Goal: Task Accomplishment & Management: Manage account settings

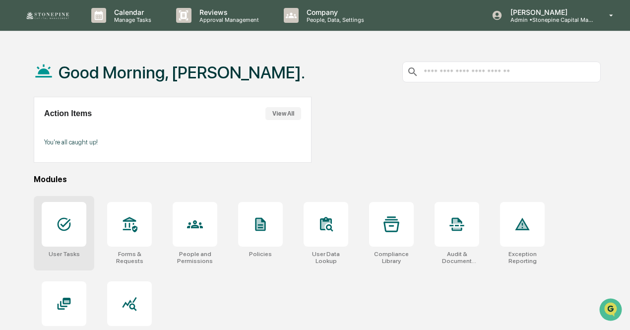
click at [72, 229] on div at bounding box center [64, 224] width 45 height 45
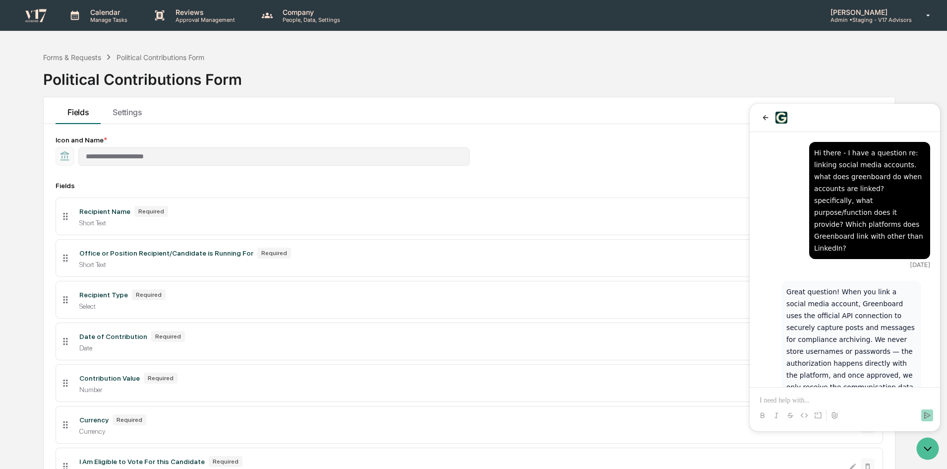
scroll to position [1990, 0]
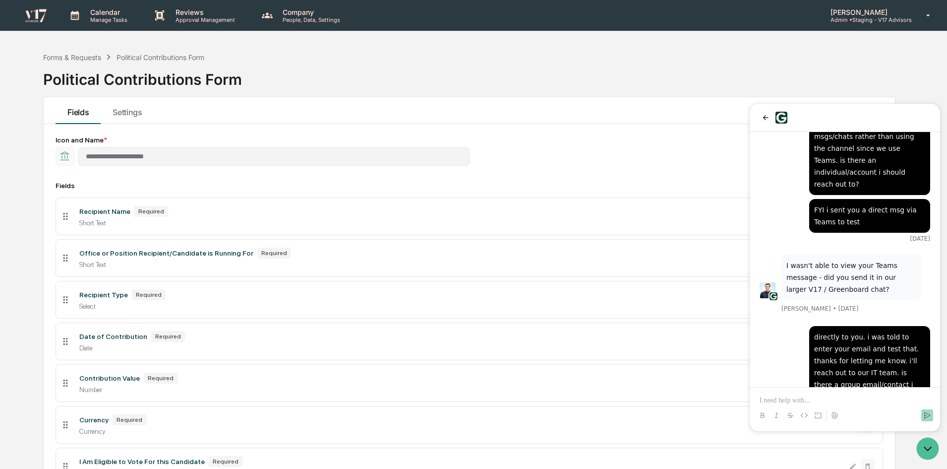
click at [759, 118] on div at bounding box center [845, 118] width 190 height 28
click at [767, 118] on icon "back" at bounding box center [765, 117] width 5 height 5
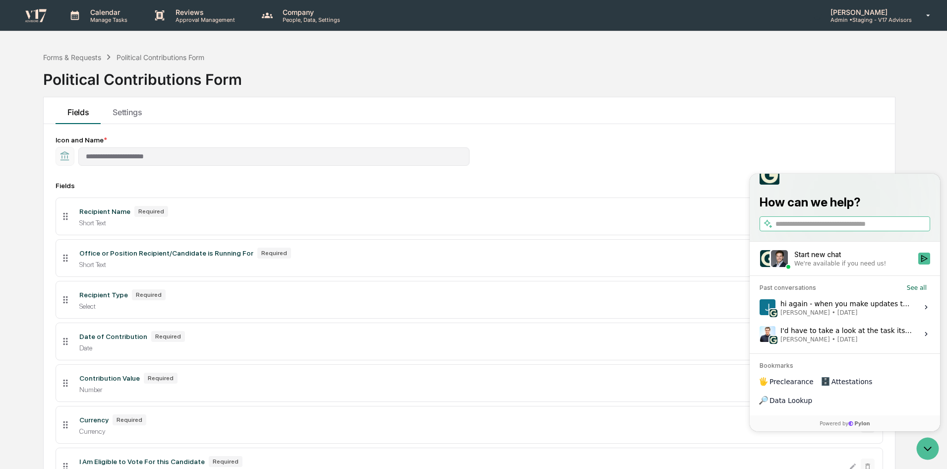
click at [834, 316] on div "hi again - when you make updates to an existing form, will the updates also ref…" at bounding box center [847, 307] width 132 height 19
click at [760, 307] on button "View issue" at bounding box center [759, 307] width 0 height 0
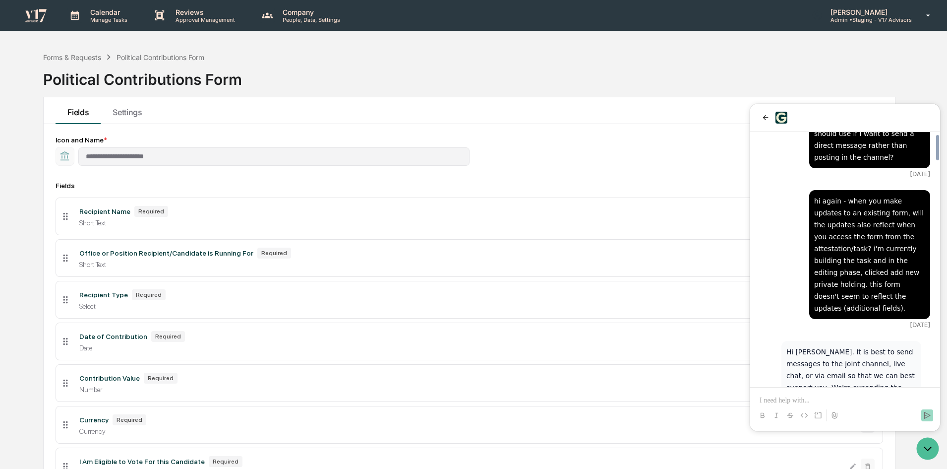
scroll to position [2268, 0]
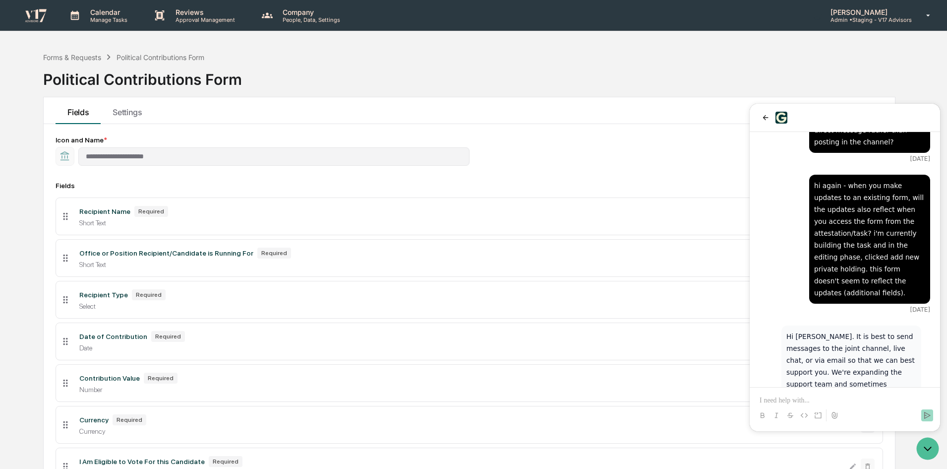
click at [697, 57] on div "Forms & Requests Political Contributions Form Political Contributions Form" at bounding box center [469, 72] width 853 height 50
click at [870, 17] on p "Admin • Staging - V17 Advisors" at bounding box center [867, 19] width 89 height 7
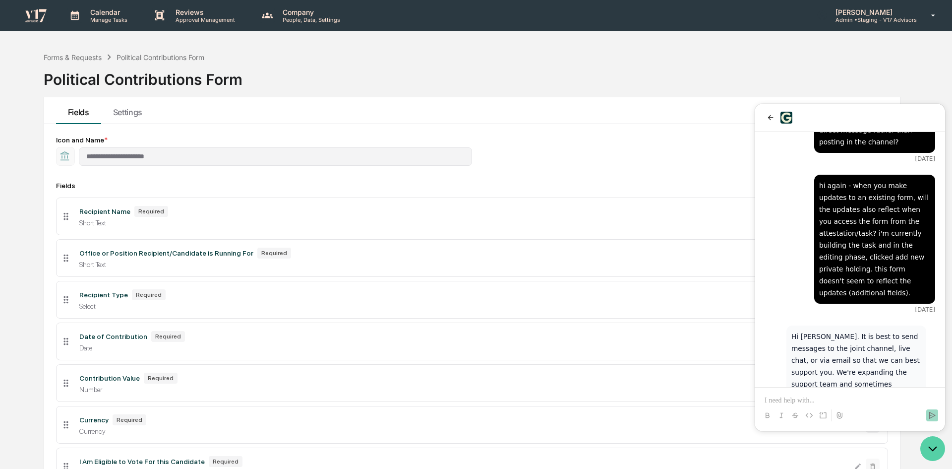
click at [934, 449] on icon "Open customer support" at bounding box center [932, 448] width 7 height 3
